Goal: Use online tool/utility: Utilize a website feature to perform a specific function

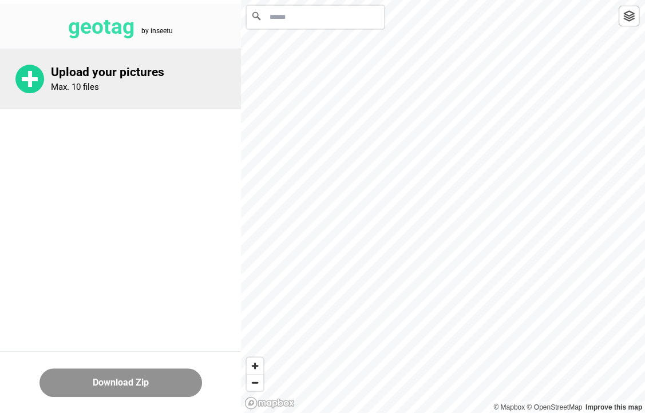
click at [29, 85] on rect at bounding box center [30, 79] width 4 height 16
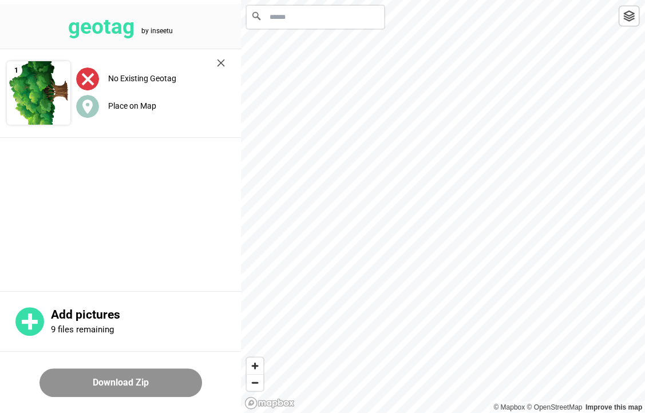
click at [86, 73] on img at bounding box center [87, 79] width 23 height 23
click at [219, 65] on img at bounding box center [221, 63] width 8 height 8
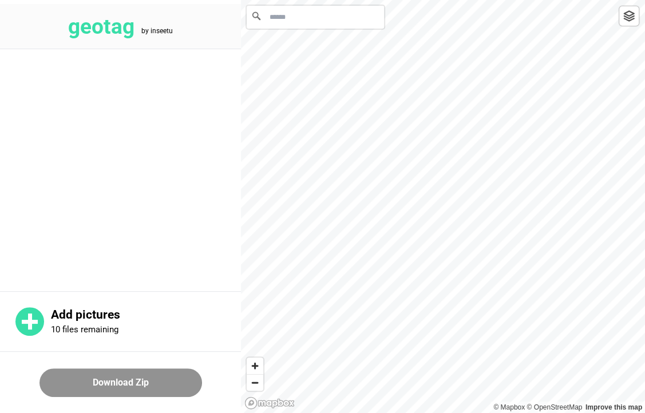
click at [316, 16] on input "Search" at bounding box center [315, 17] width 137 height 23
click at [130, 57] on main at bounding box center [120, 168] width 241 height 239
drag, startPoint x: 114, startPoint y: 136, endPoint x: 109, endPoint y: 143, distance: 8.7
click at [110, 140] on main at bounding box center [120, 168] width 241 height 239
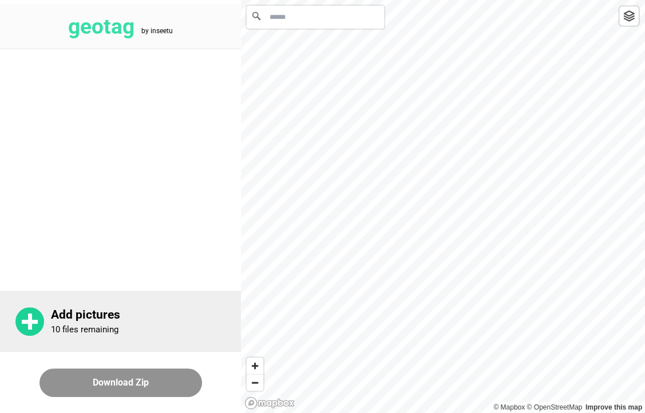
click at [19, 332] on icon at bounding box center [29, 321] width 29 height 29
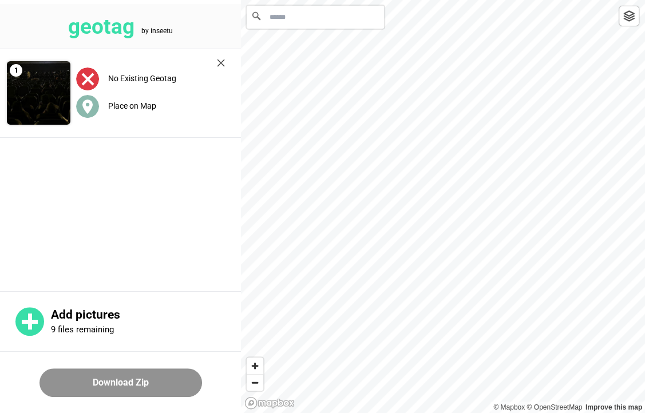
click at [140, 105] on label "Place on Map" at bounding box center [132, 105] width 48 height 9
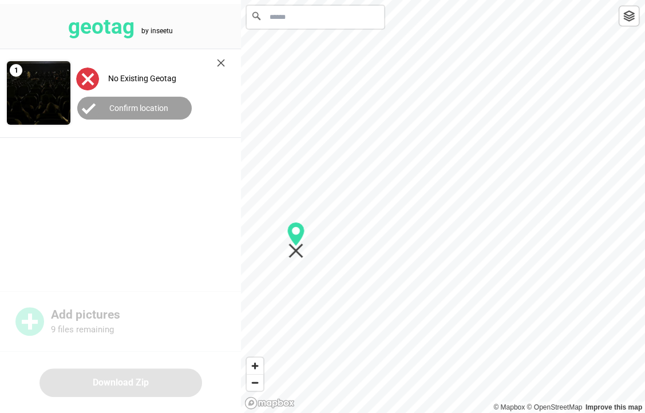
click at [224, 61] on img at bounding box center [221, 63] width 8 height 8
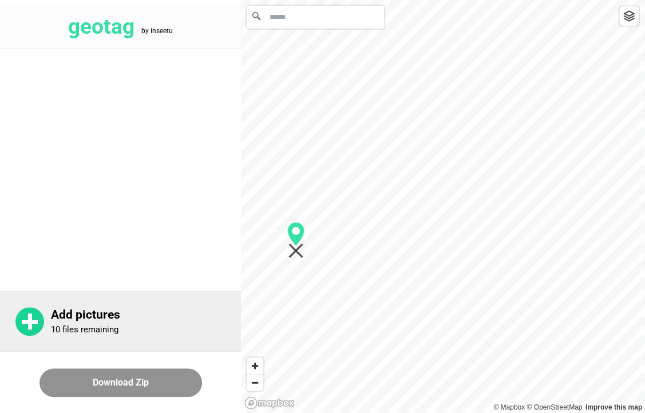
click at [69, 318] on p "Add pictures" at bounding box center [146, 315] width 190 height 14
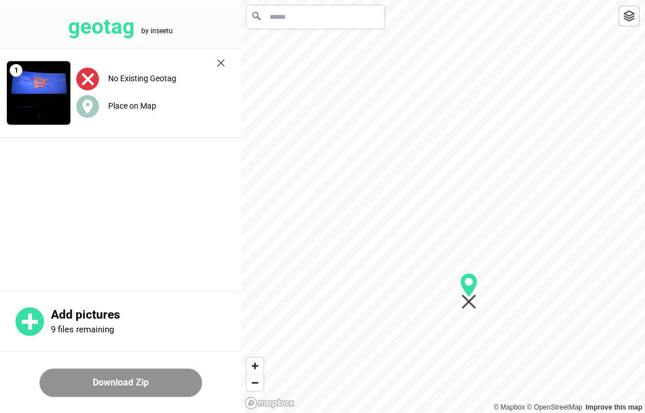
click at [326, 16] on input "Search" at bounding box center [315, 17] width 137 height 23
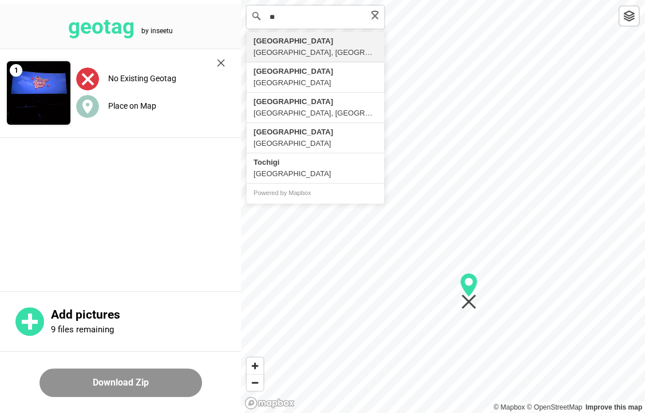
type input "*"
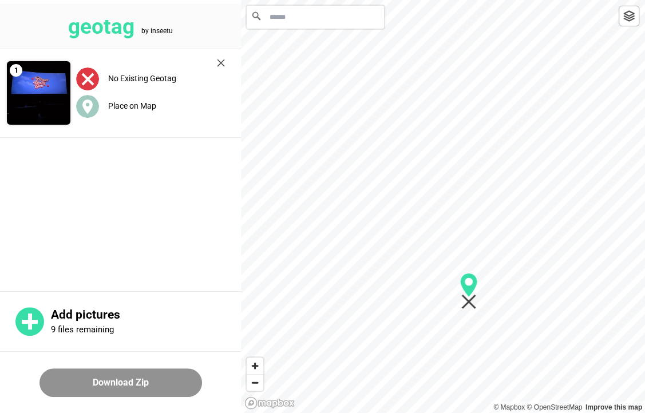
type input "*"
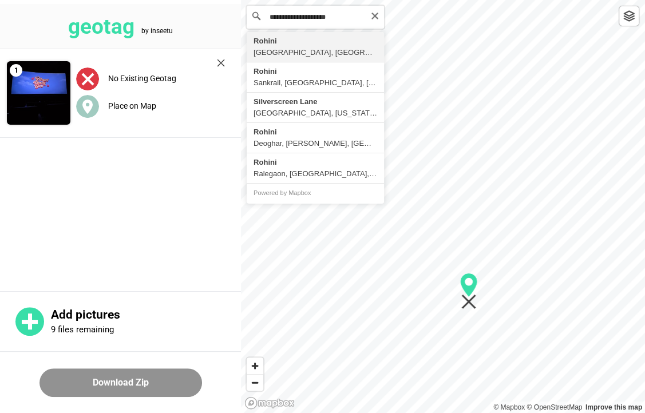
drag, startPoint x: 287, startPoint y: 18, endPoint x: 382, endPoint y: 13, distance: 95.1
click at [382, 13] on input "**********" at bounding box center [315, 17] width 137 height 23
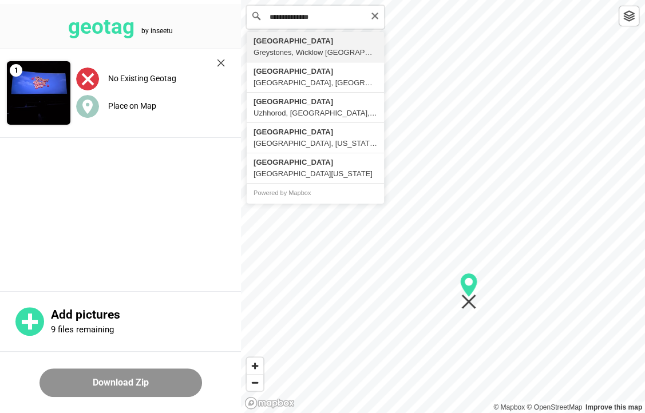
drag, startPoint x: 318, startPoint y: 19, endPoint x: 262, endPoint y: 14, distance: 56.3
click at [262, 14] on div "**********" at bounding box center [315, 17] width 137 height 23
type input "**********"
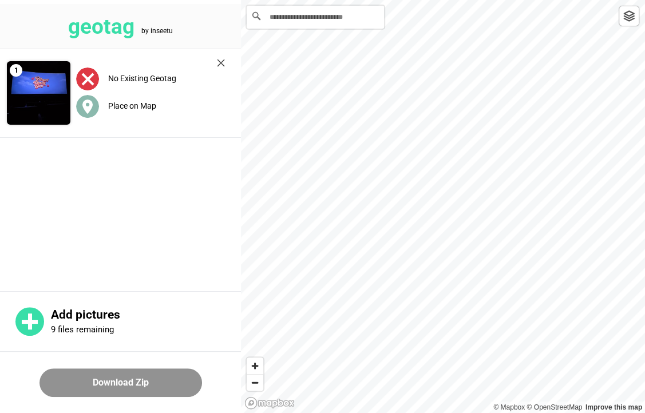
click at [122, 109] on label "Place on Map" at bounding box center [132, 105] width 48 height 9
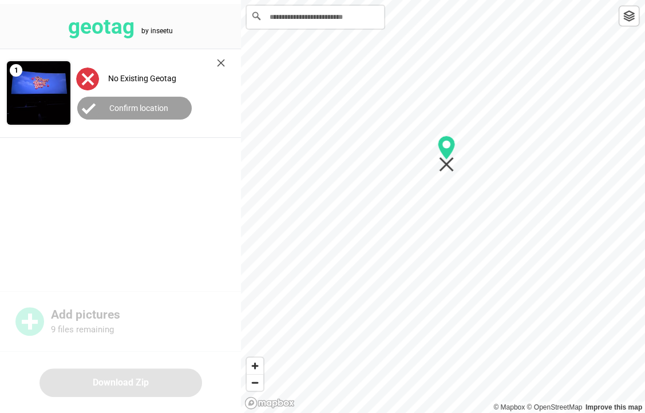
drag, startPoint x: 439, startPoint y: 209, endPoint x: 442, endPoint y: 159, distance: 51.1
click at [442, 159] on icon "Map marker" at bounding box center [446, 164] width 15 height 15
click at [133, 109] on label "Confirm location" at bounding box center [138, 108] width 59 height 9
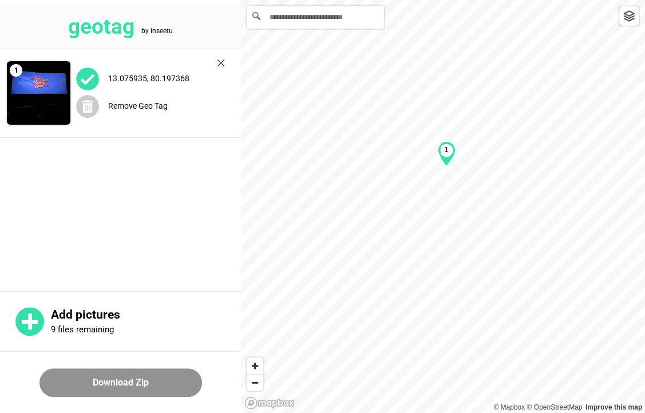
click at [143, 384] on button "Download Zip" at bounding box center [120, 383] width 163 height 29
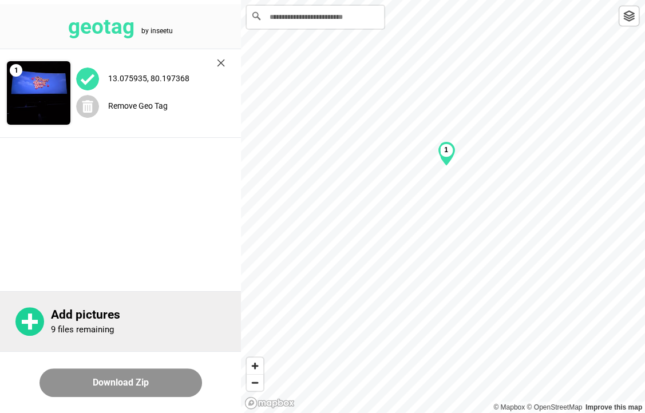
click at [92, 329] on p "9 files remaining" at bounding box center [82, 330] width 63 height 10
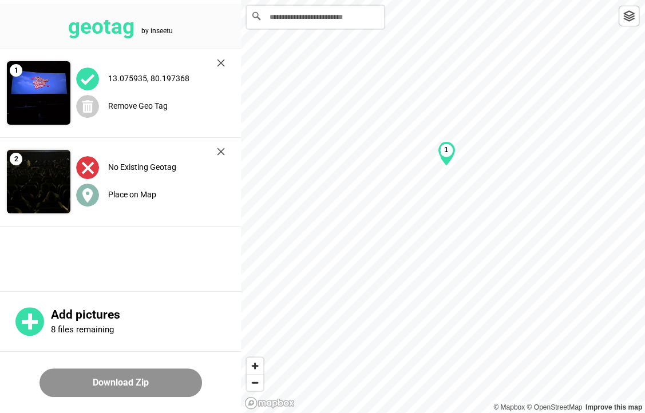
click at [133, 190] on label "Place on Map" at bounding box center [132, 194] width 48 height 9
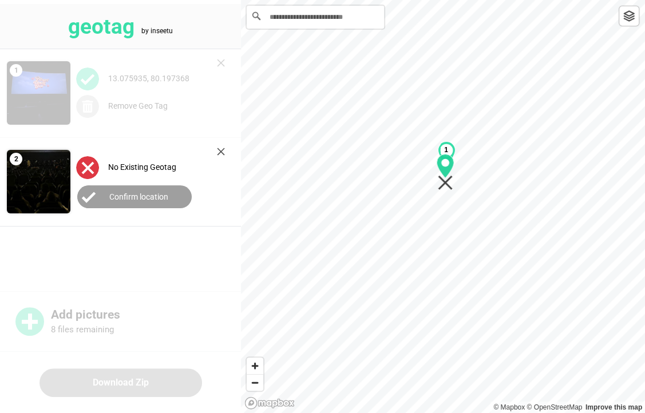
drag, startPoint x: 444, startPoint y: 215, endPoint x: 446, endPoint y: 181, distance: 33.8
click at [446, 181] on icon "Map marker" at bounding box center [445, 183] width 15 height 15
click at [149, 197] on label "Confirm location" at bounding box center [138, 196] width 59 height 9
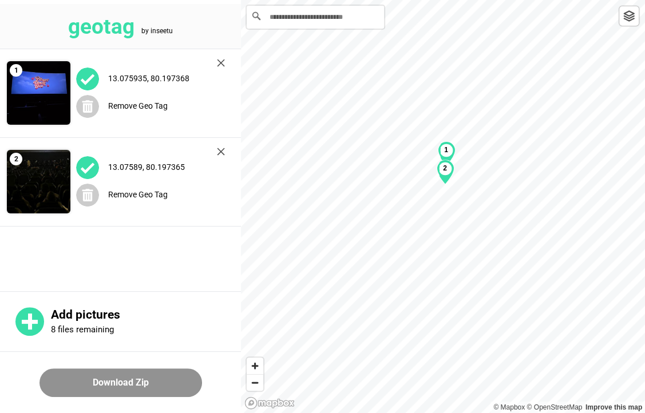
click at [132, 380] on button "Download Zip" at bounding box center [120, 383] width 163 height 29
click at [165, 378] on button "Download Zip" at bounding box center [120, 383] width 163 height 29
click at [125, 377] on button "Download Zip" at bounding box center [120, 383] width 163 height 29
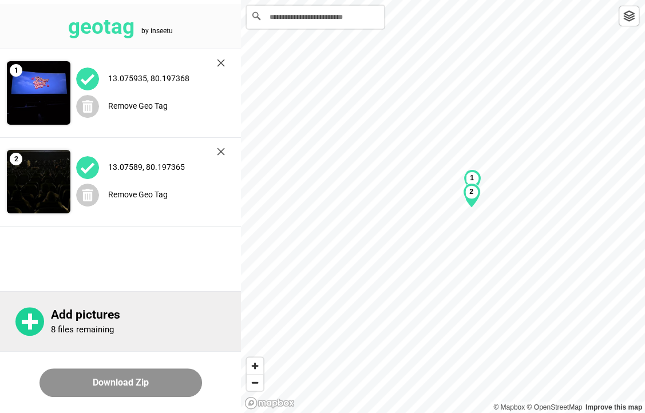
click at [57, 333] on p "8 files remaining" at bounding box center [82, 330] width 63 height 10
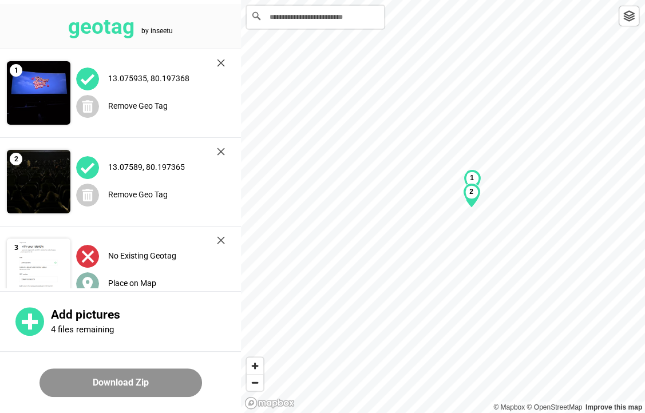
click at [153, 275] on div "Place on Map" at bounding box center [150, 283] width 149 height 23
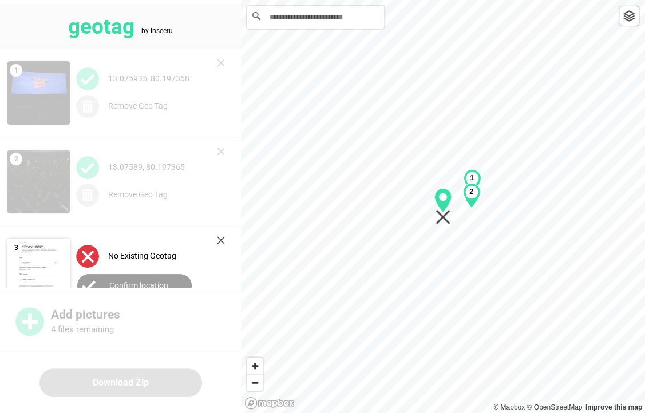
click at [157, 281] on label "Confirm location" at bounding box center [138, 285] width 59 height 9
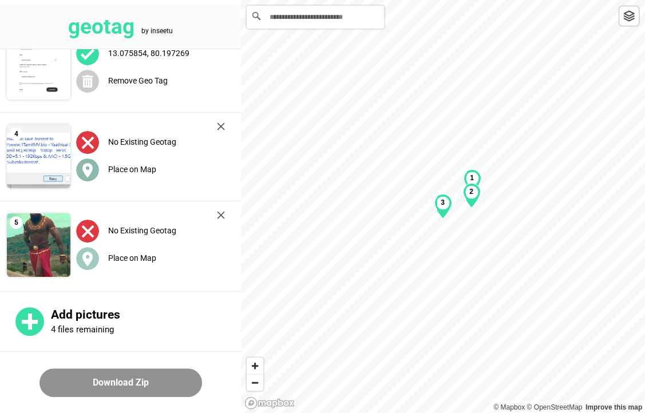
scroll to position [209, 0]
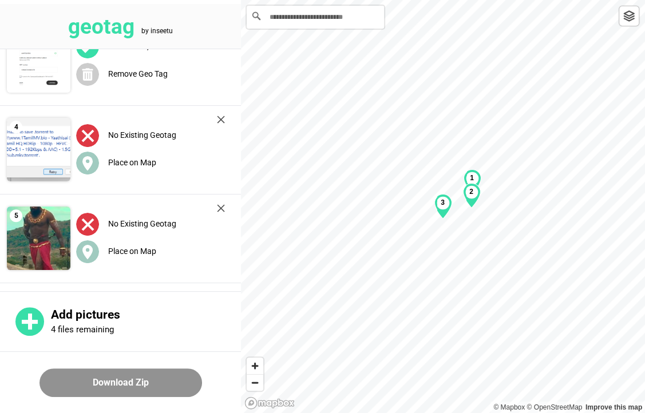
click at [128, 148] on div "No Existing Geotag Place on Map" at bounding box center [150, 150] width 160 height 80
click at [132, 163] on label "Place on Map" at bounding box center [132, 162] width 48 height 9
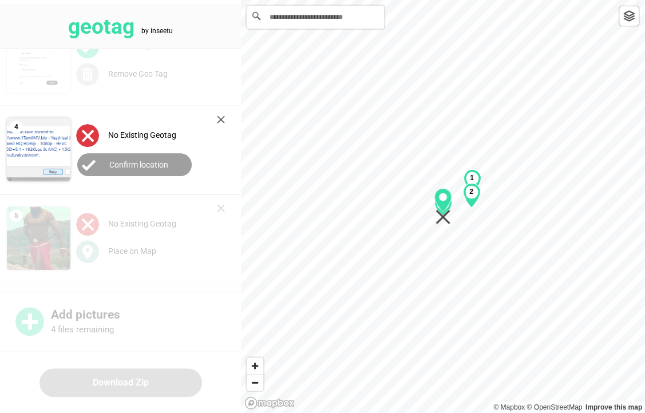
click at [172, 165] on button "Confirm location" at bounding box center [134, 164] width 114 height 23
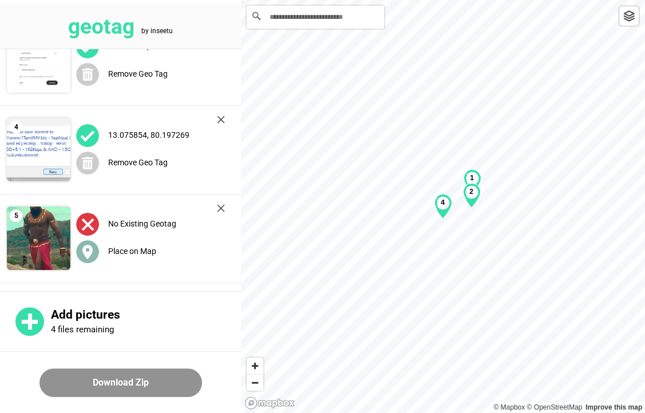
click at [137, 250] on label "Place on Map" at bounding box center [132, 251] width 48 height 9
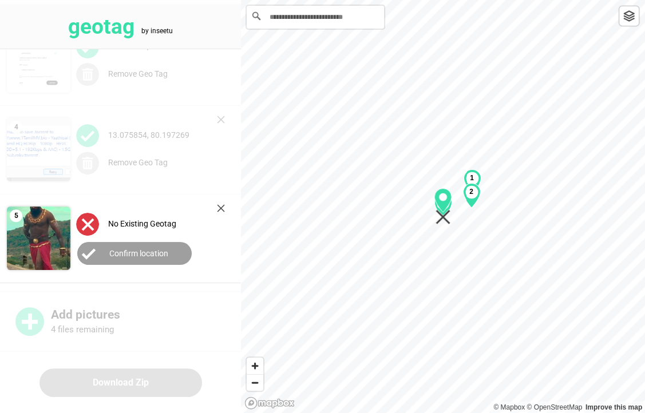
click at [147, 257] on button "Confirm location" at bounding box center [134, 253] width 114 height 23
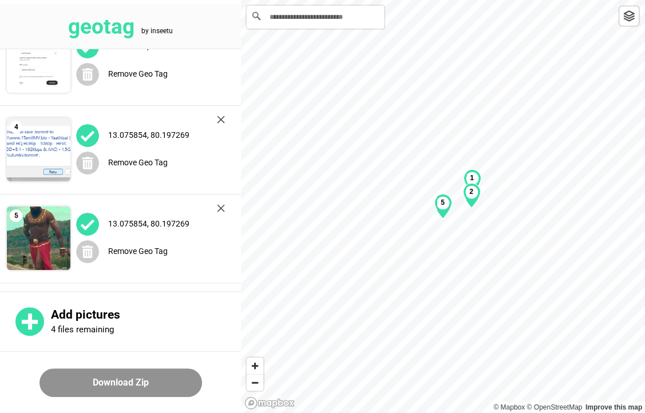
click at [156, 389] on button "Download Zip" at bounding box center [120, 383] width 163 height 29
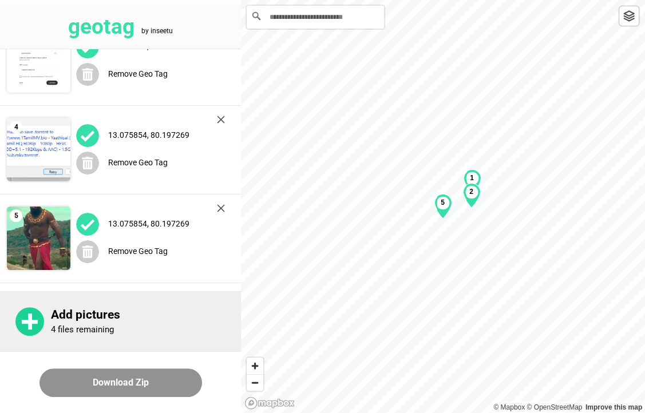
click at [35, 323] on rect at bounding box center [30, 322] width 16 height 4
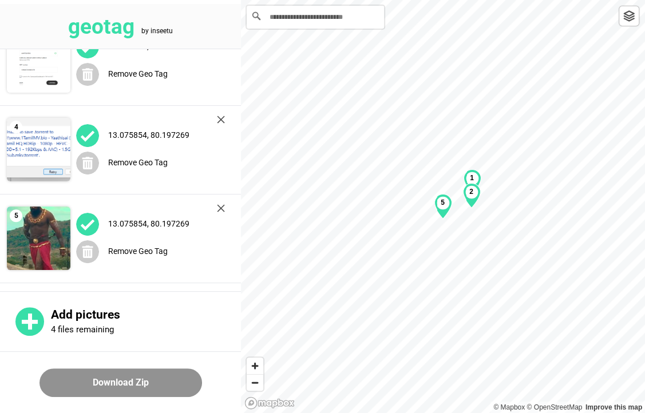
click at [137, 388] on button "Download Zip" at bounding box center [120, 383] width 163 height 29
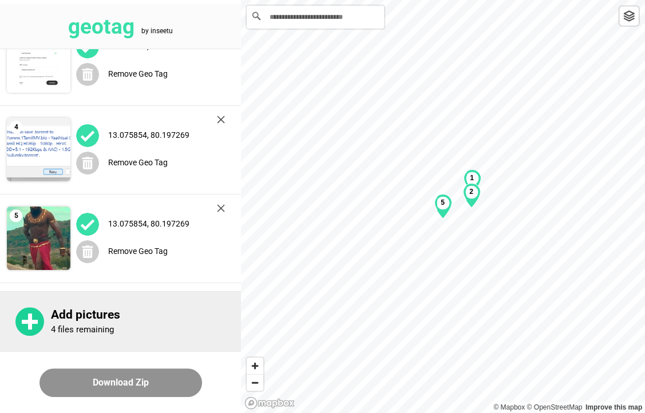
click at [93, 306] on div "Add pictures 4 files remaining" at bounding box center [120, 321] width 241 height 60
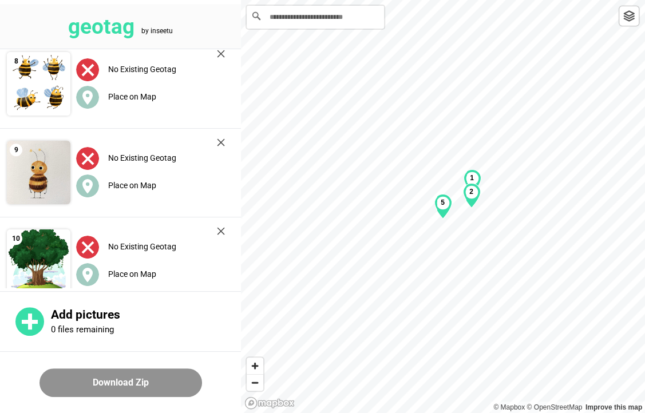
scroll to position [647, 0]
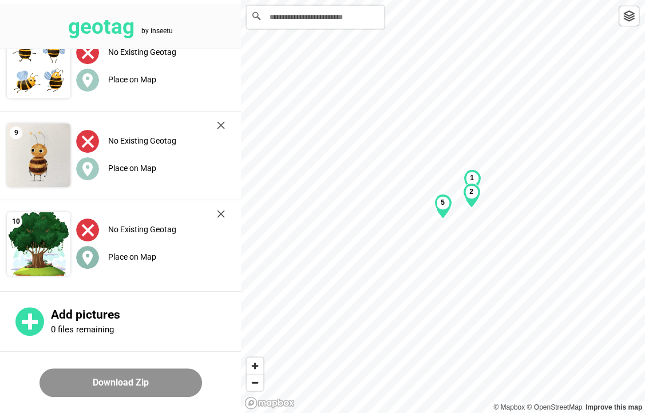
click at [151, 259] on label "Place on Map" at bounding box center [132, 256] width 48 height 9
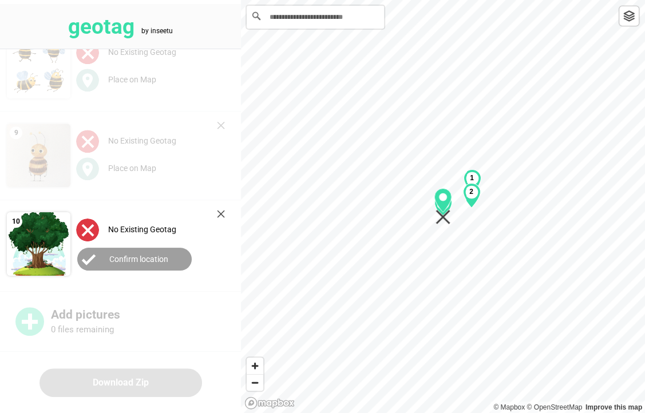
click at [140, 262] on label "Confirm location" at bounding box center [138, 259] width 59 height 9
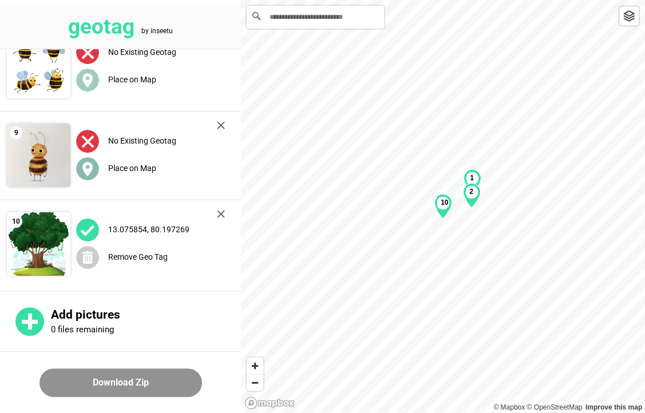
click at [125, 167] on label "Place on Map" at bounding box center [132, 168] width 48 height 9
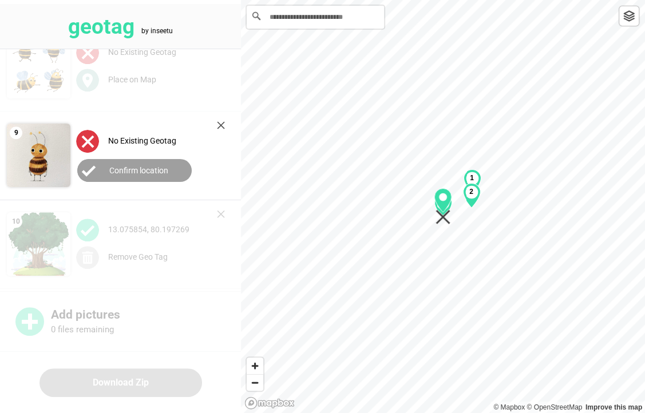
click at [146, 175] on button "Confirm location" at bounding box center [134, 170] width 114 height 23
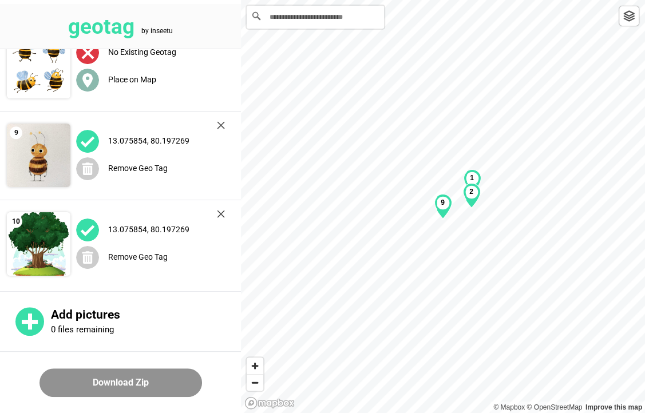
click at [131, 88] on div "Place on Map" at bounding box center [150, 79] width 149 height 23
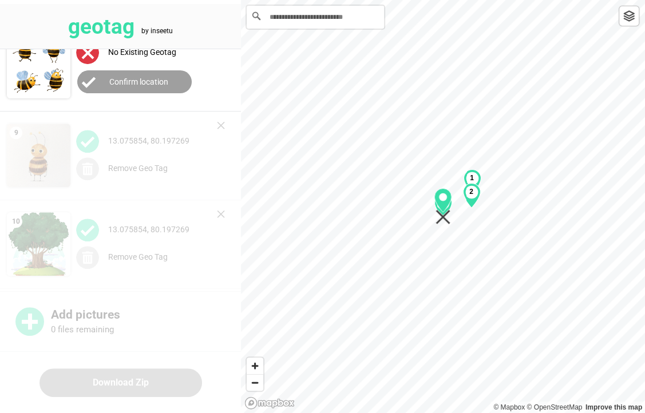
click at [156, 90] on button "Confirm location" at bounding box center [134, 81] width 114 height 23
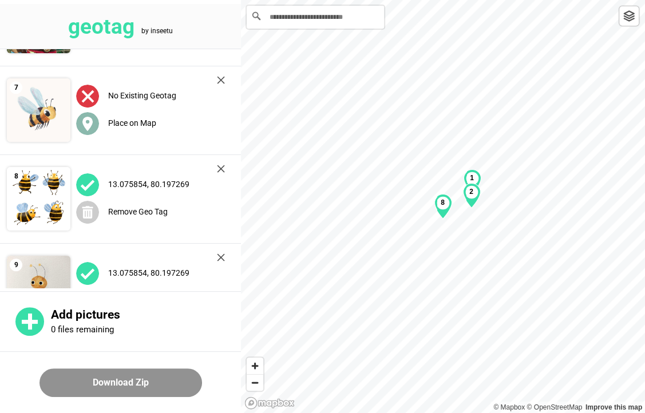
scroll to position [514, 0]
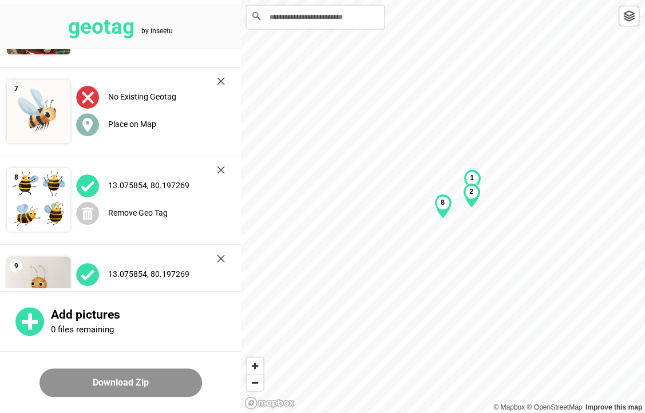
click at [149, 114] on div "Place on Map" at bounding box center [150, 124] width 149 height 23
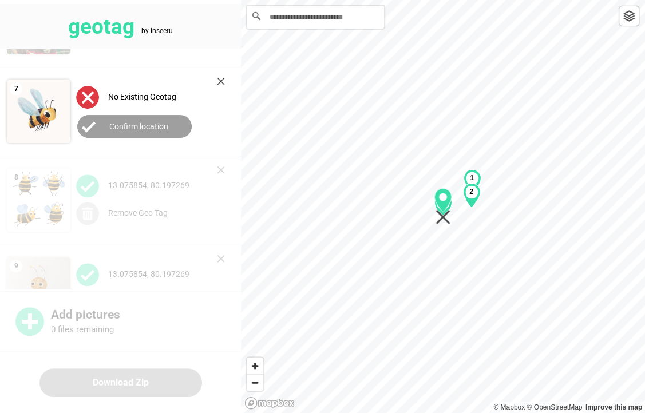
click at [147, 130] on button "Confirm location" at bounding box center [134, 126] width 114 height 23
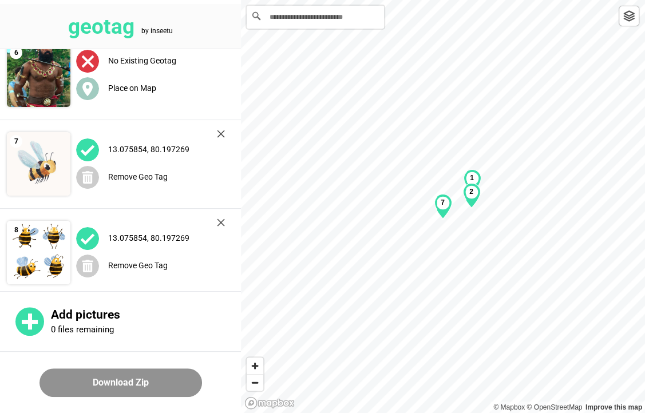
scroll to position [457, 0]
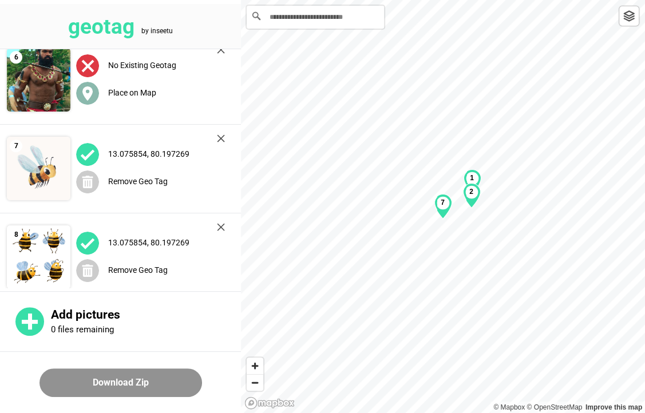
click at [159, 92] on div "Place on Map" at bounding box center [150, 92] width 149 height 23
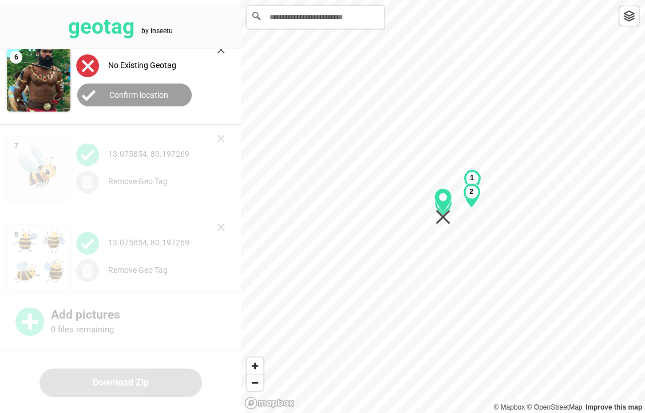
click at [159, 100] on button "Confirm location" at bounding box center [134, 95] width 114 height 23
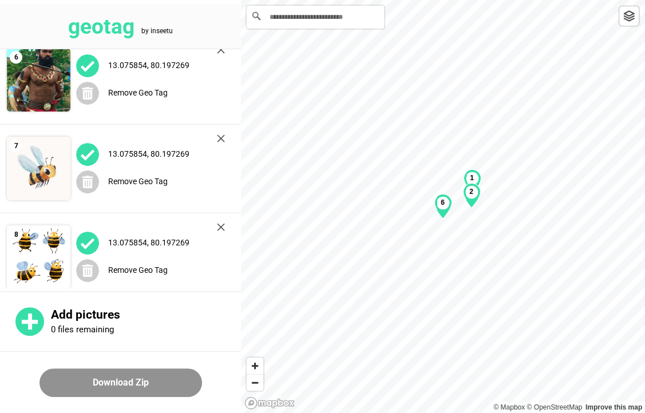
click at [147, 386] on button "Download Zip" at bounding box center [120, 383] width 163 height 29
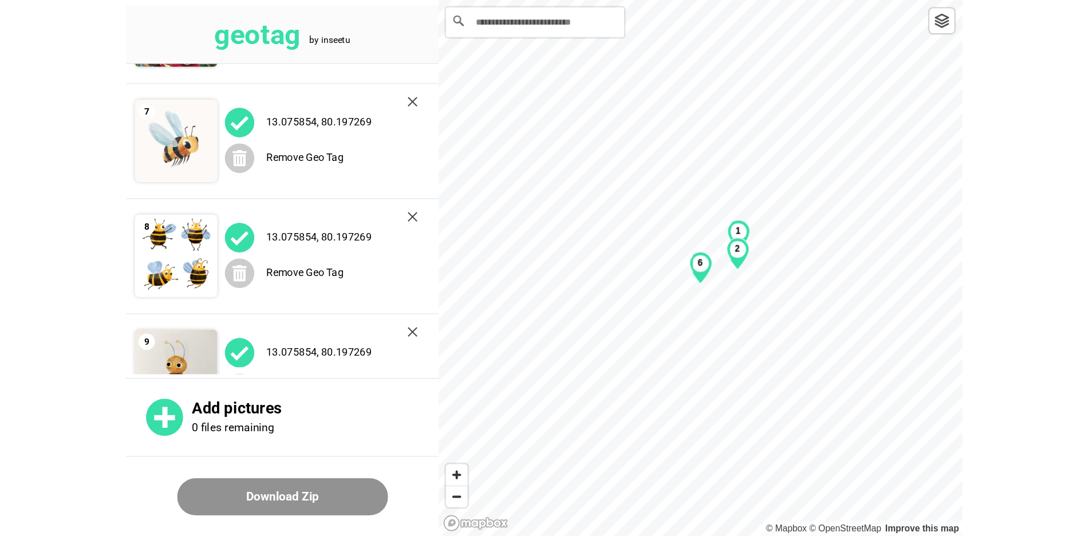
scroll to position [647, 0]
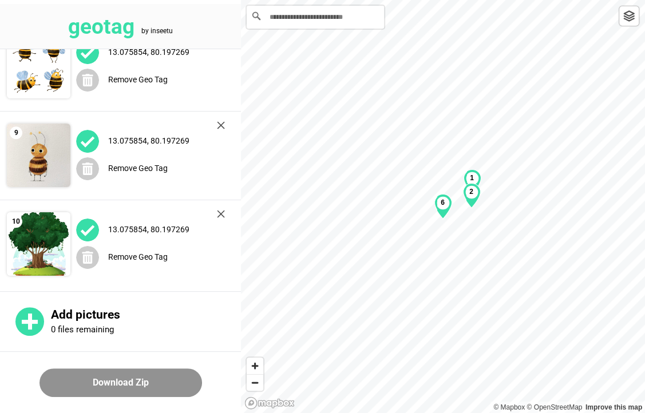
click at [132, 382] on button "Download Zip" at bounding box center [120, 383] width 163 height 29
click at [167, 383] on button "Download Zip" at bounding box center [120, 383] width 163 height 29
click at [165, 379] on button "Download Zip" at bounding box center [120, 383] width 163 height 29
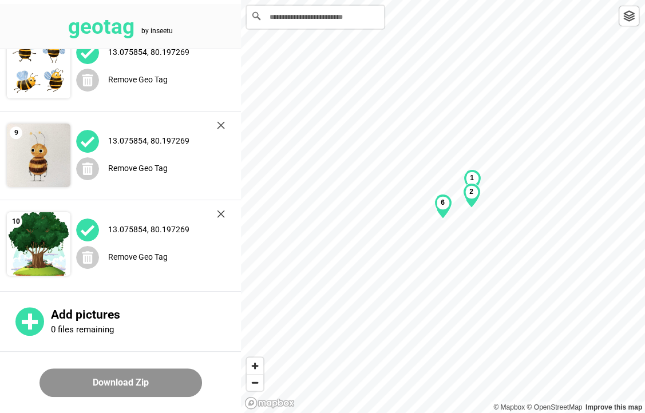
click at [165, 379] on button "Download Zip" at bounding box center [120, 383] width 163 height 29
click at [88, 228] on img at bounding box center [87, 230] width 23 height 23
click at [88, 137] on img at bounding box center [87, 141] width 23 height 23
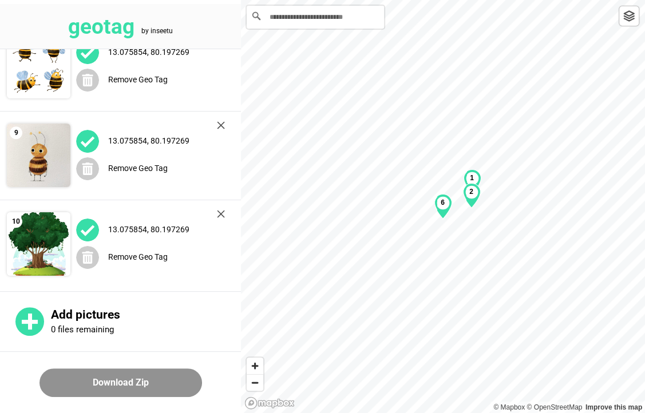
click at [84, 375] on button "Download Zip" at bounding box center [120, 383] width 163 height 29
click at [83, 375] on button "Download Zip" at bounding box center [120, 383] width 163 height 29
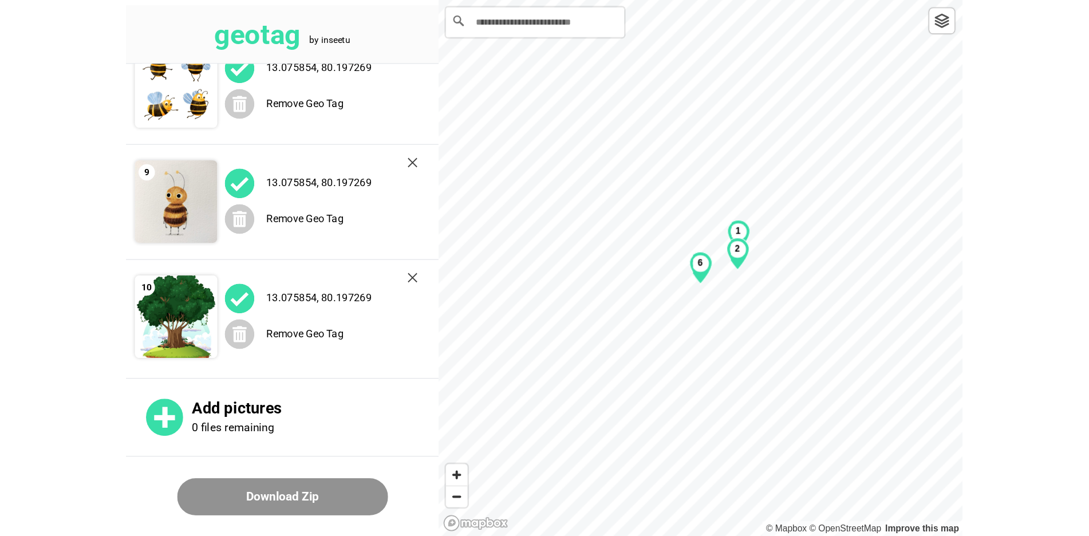
scroll to position [525, 0]
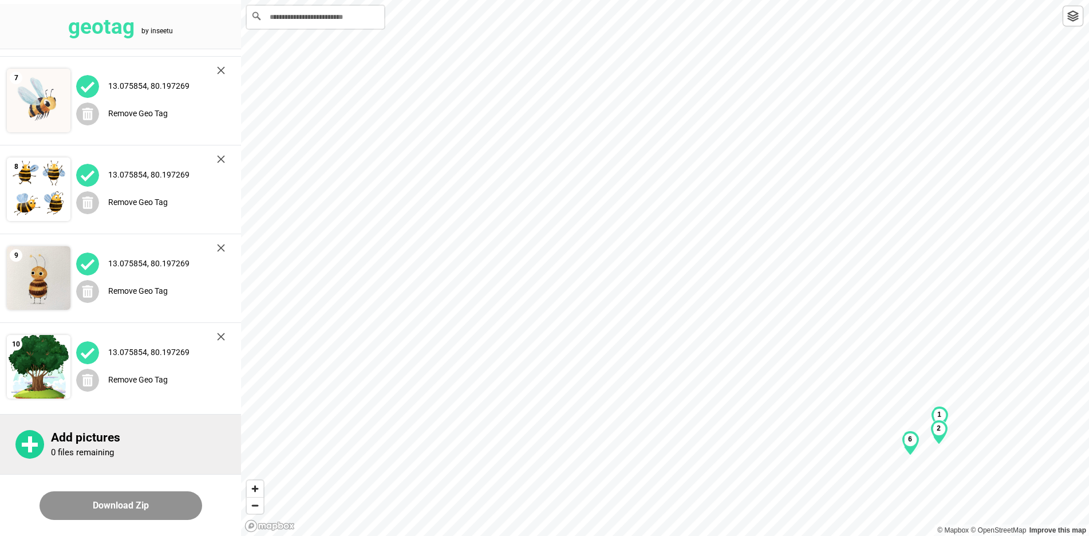
click at [80, 413] on div "Add pictures 0 files remaining" at bounding box center [120, 444] width 241 height 60
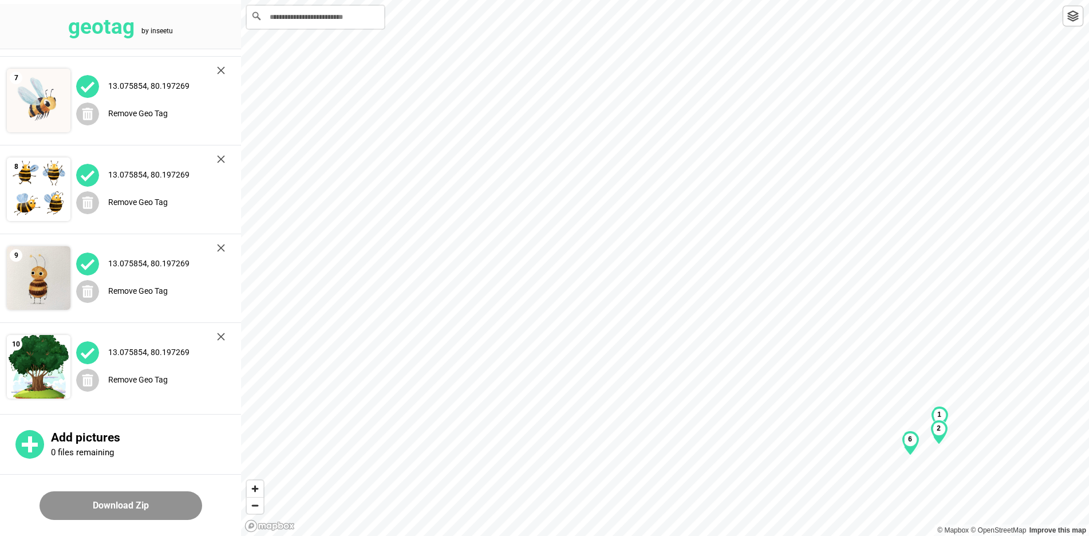
click at [33, 366] on img at bounding box center [39, 367] width 64 height 64
click at [92, 347] on img at bounding box center [87, 352] width 23 height 23
click at [103, 291] on span "Remove Geo Tag" at bounding box center [122, 290] width 92 height 9
click at [94, 282] on circle at bounding box center [87, 291] width 23 height 23
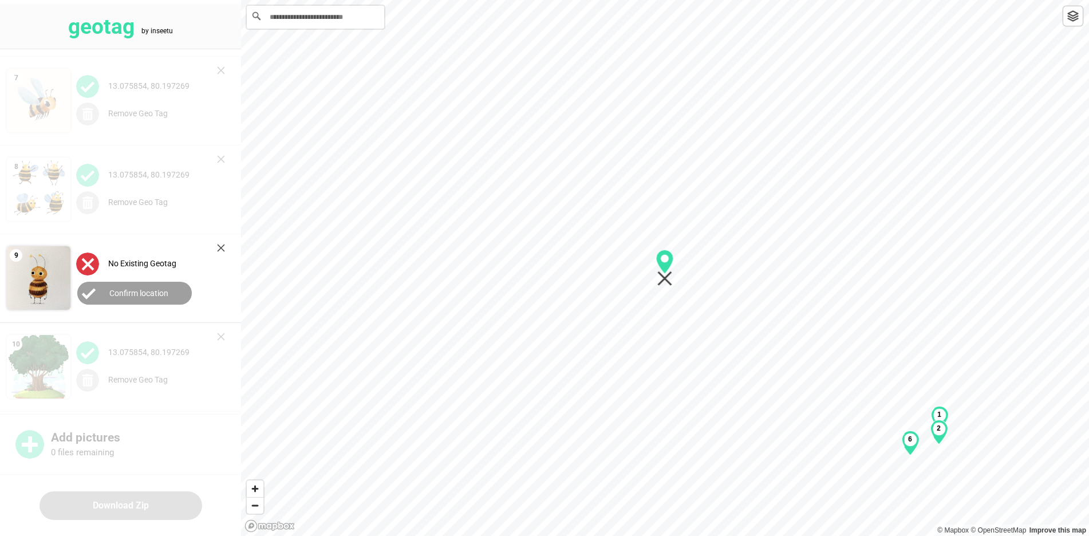
click at [133, 295] on label "Confirm location" at bounding box center [138, 292] width 59 height 9
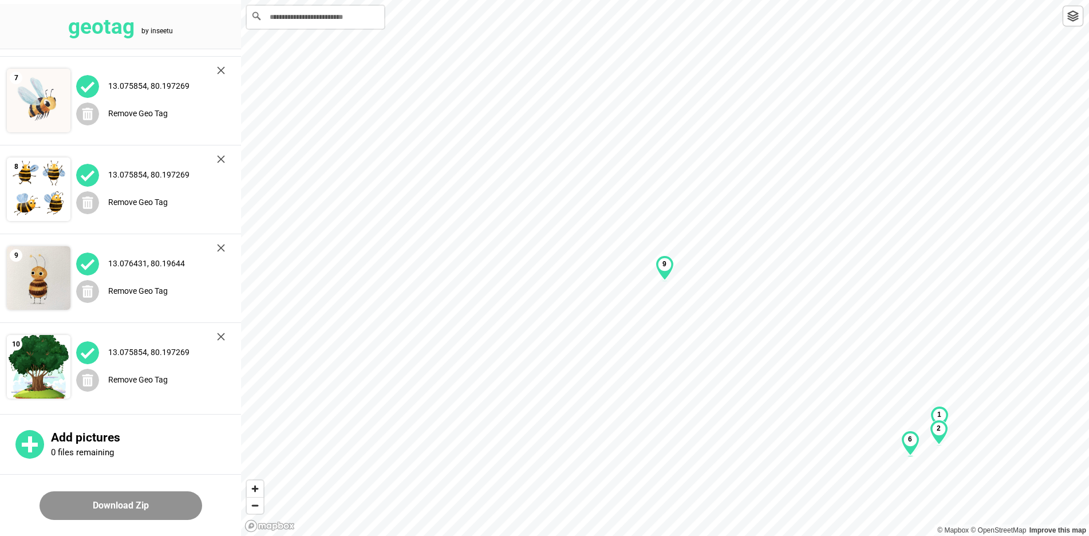
click at [89, 413] on button "Download Zip" at bounding box center [120, 505] width 163 height 29
drag, startPoint x: 89, startPoint y: 506, endPoint x: 72, endPoint y: 506, distance: 16.6
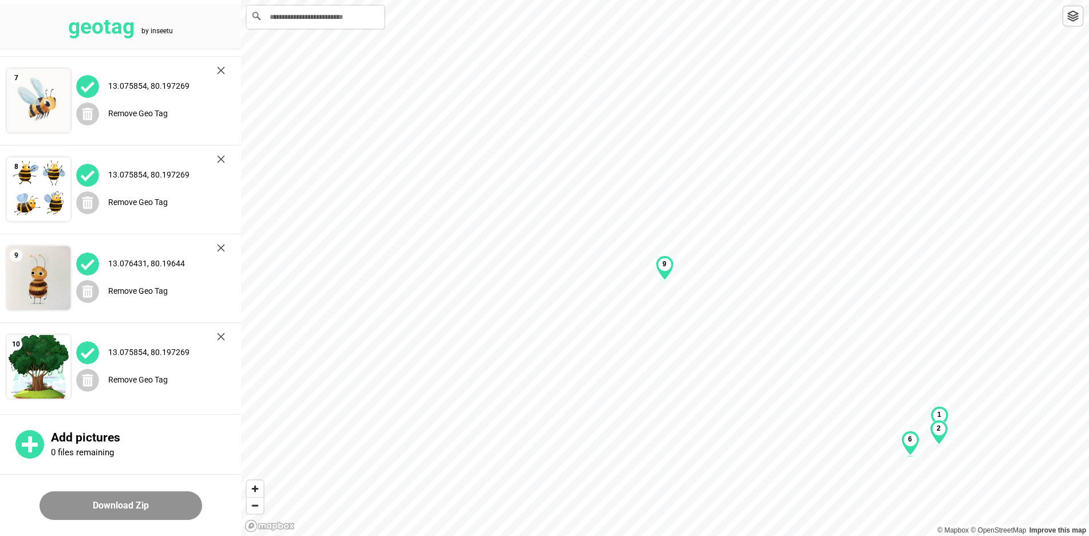
click at [72, 413] on button "Download Zip" at bounding box center [120, 505] width 163 height 29
click at [33, 107] on img at bounding box center [39, 101] width 64 height 64
